Goal: Navigation & Orientation: Find specific page/section

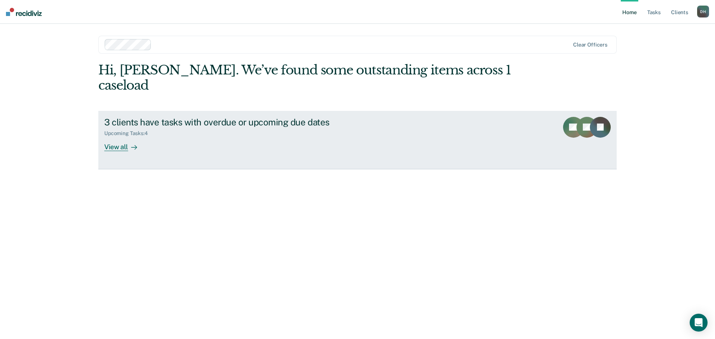
click at [113, 137] on div "View all" at bounding box center [125, 144] width 42 height 15
